Goal: Navigation & Orientation: Find specific page/section

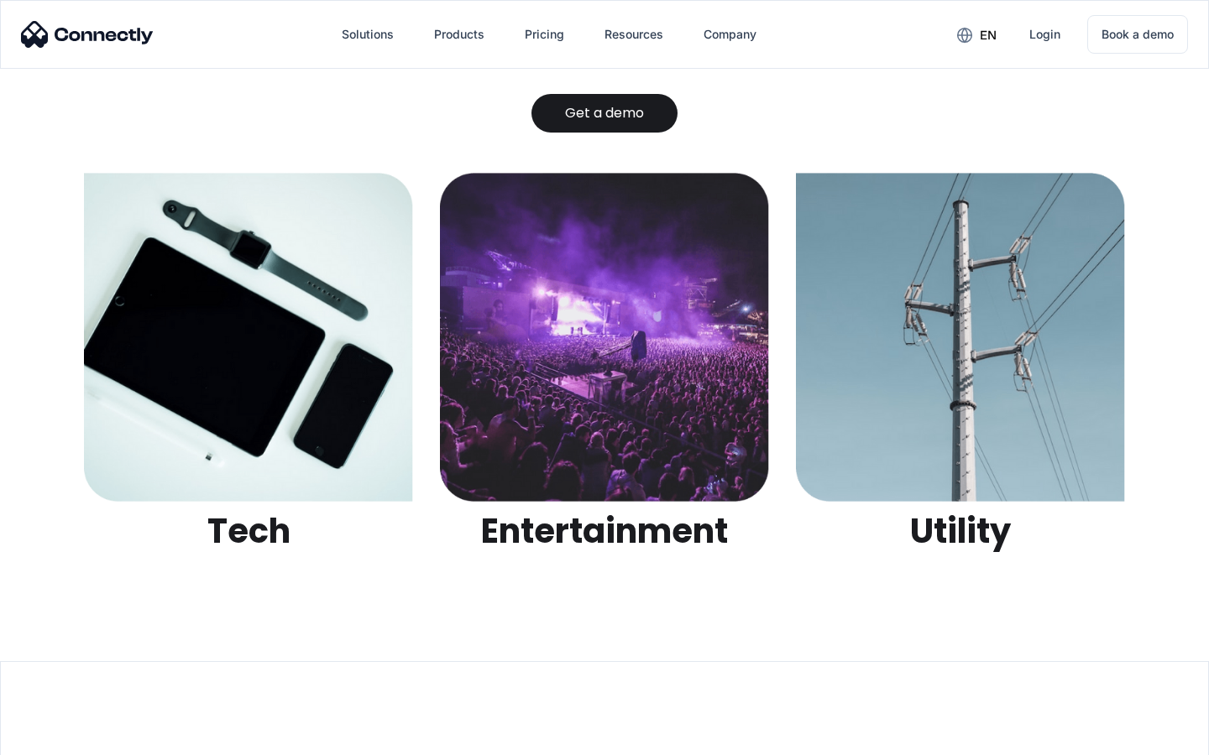
scroll to position [5296, 0]
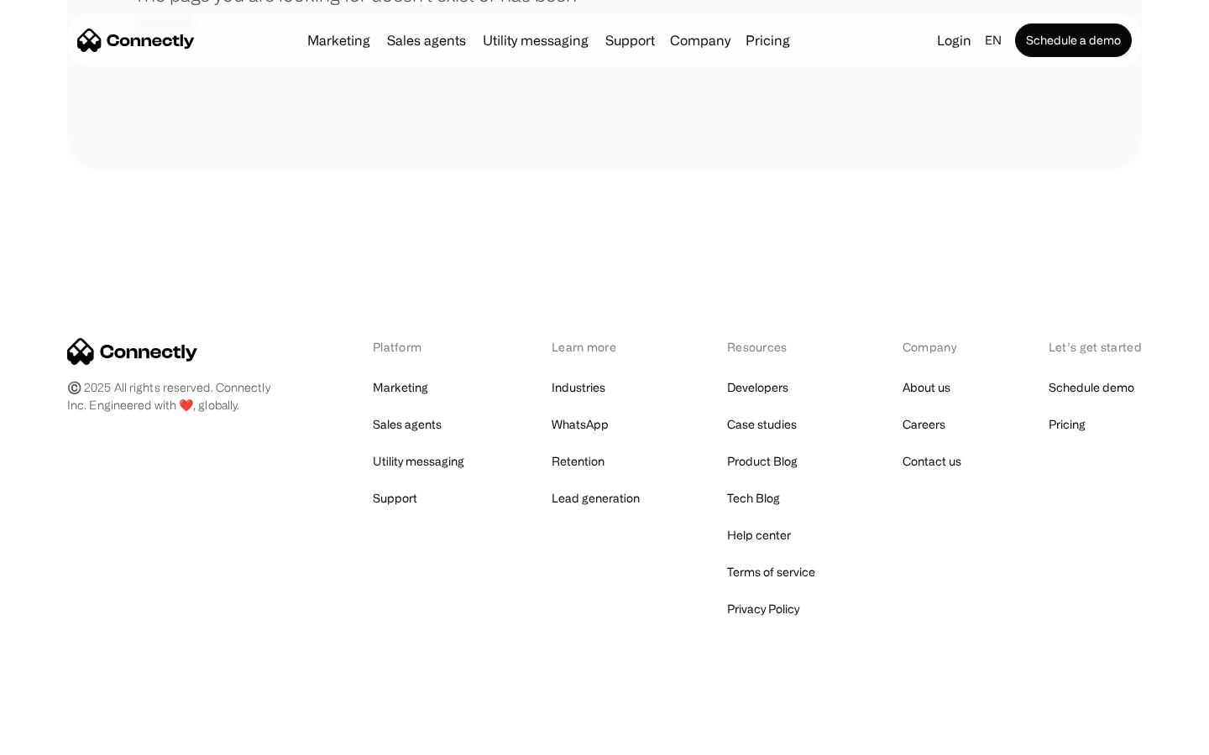
scroll to position [306, 0]
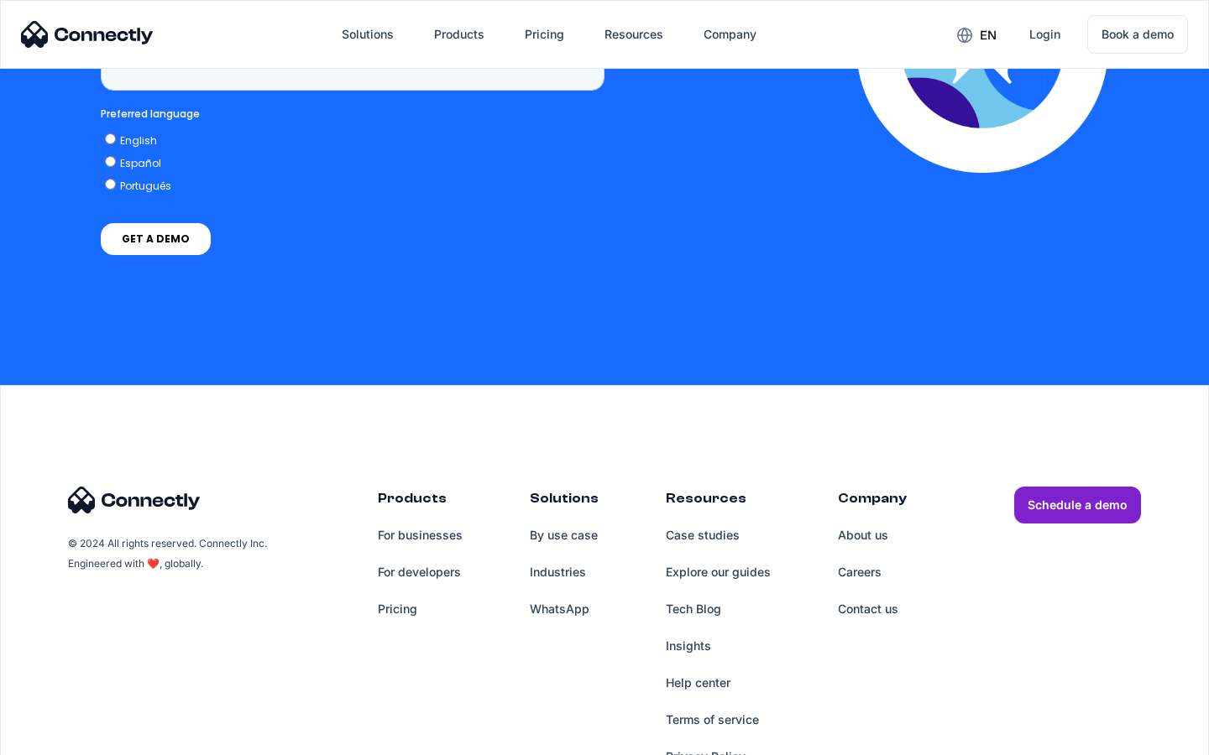
scroll to position [4274, 0]
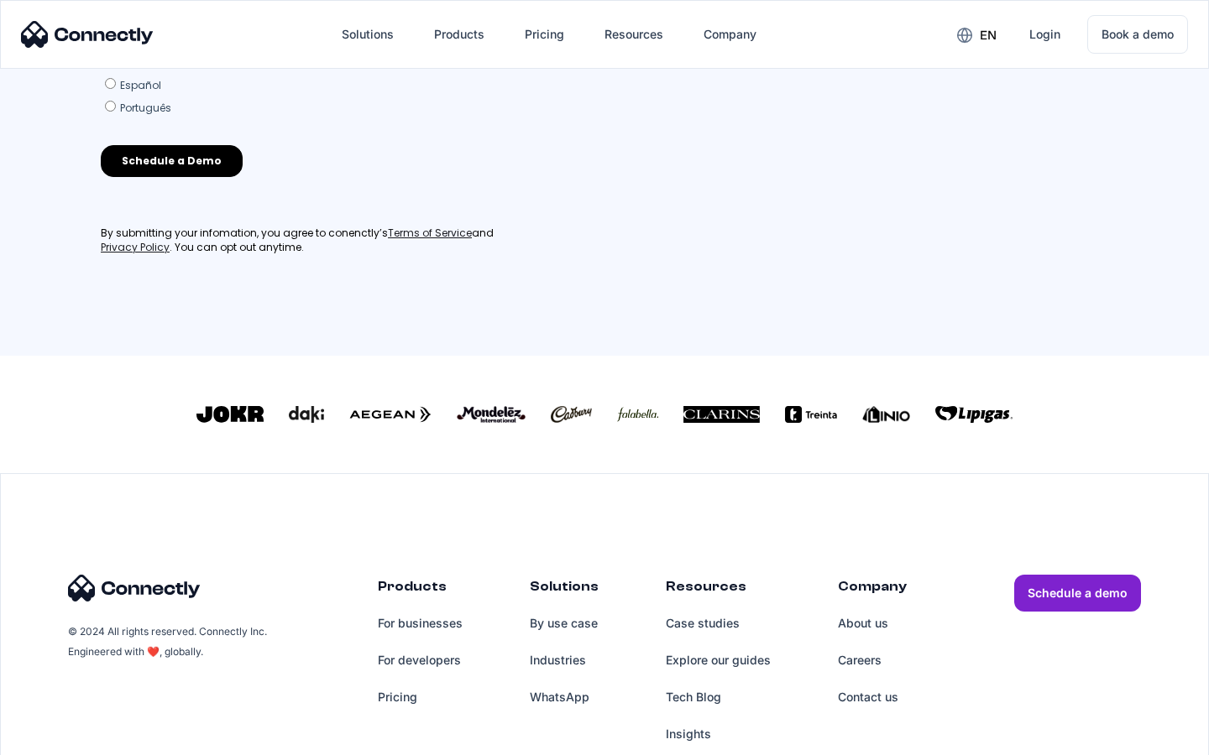
scroll to position [736, 0]
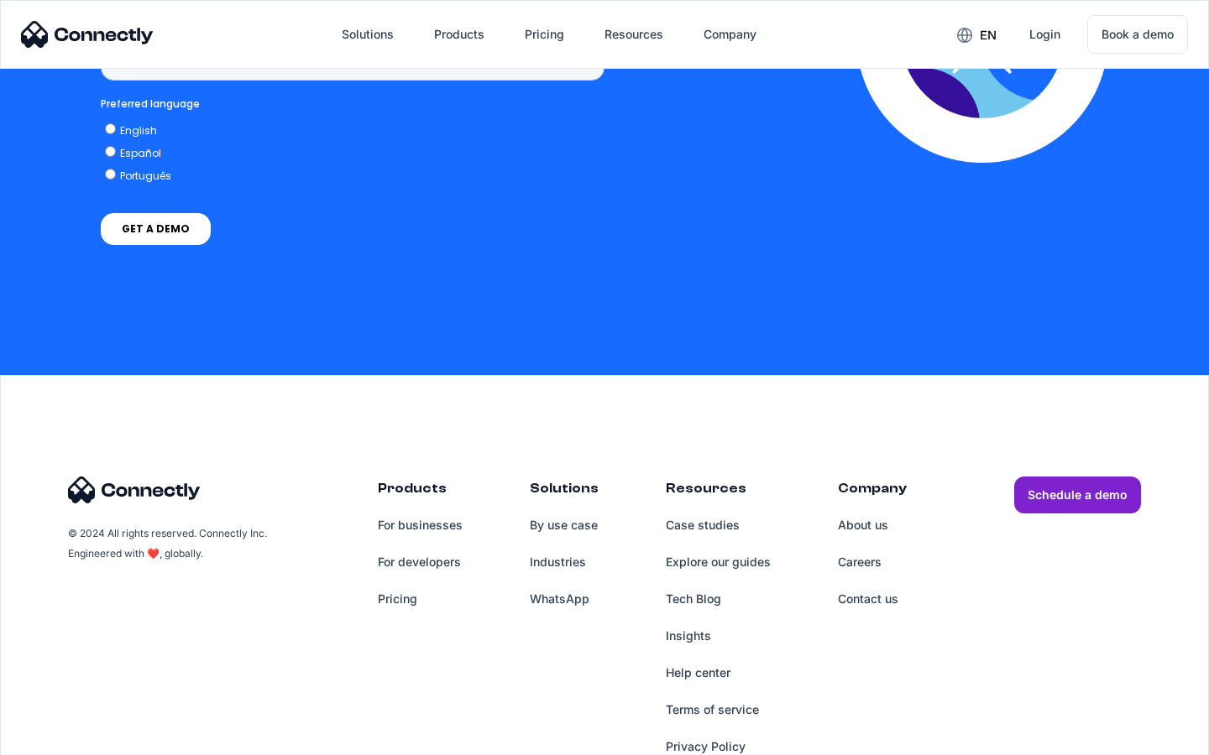
scroll to position [1273, 0]
